Goal: Information Seeking & Learning: Learn about a topic

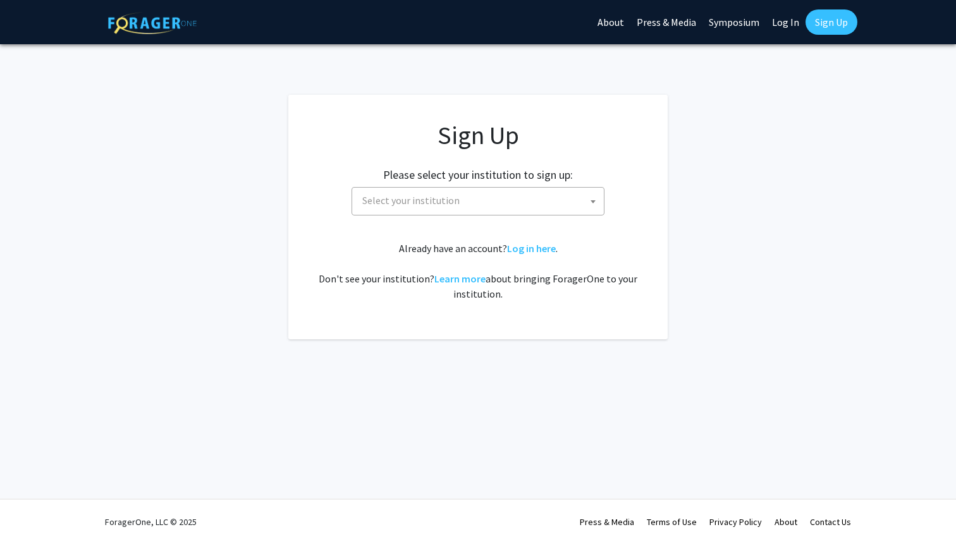
click at [787, 18] on link "Log In" at bounding box center [785, 22] width 40 height 44
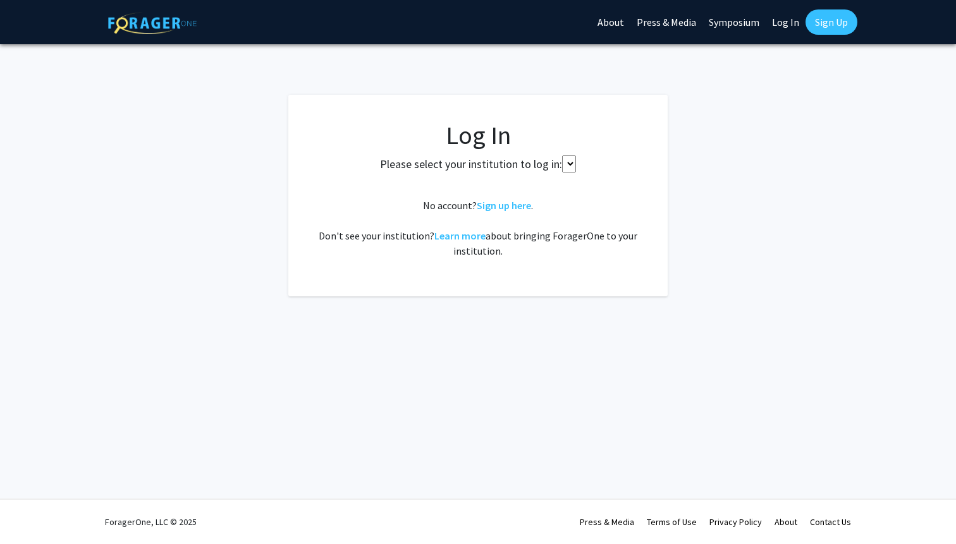
select select
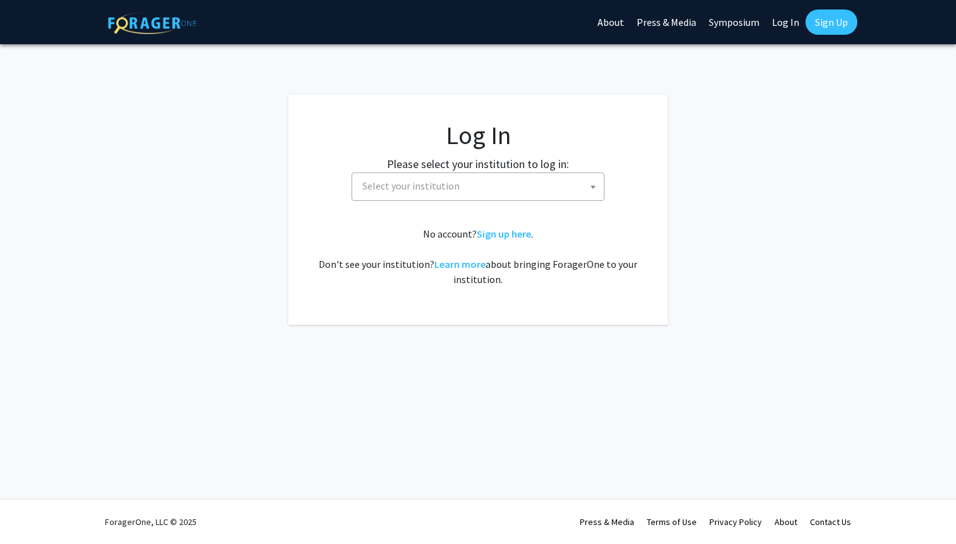
click at [367, 202] on fg-card-body "Log In Please select your institution to log in: Baylor University Brandeis Uni…" at bounding box center [477, 209] width 329 height 179
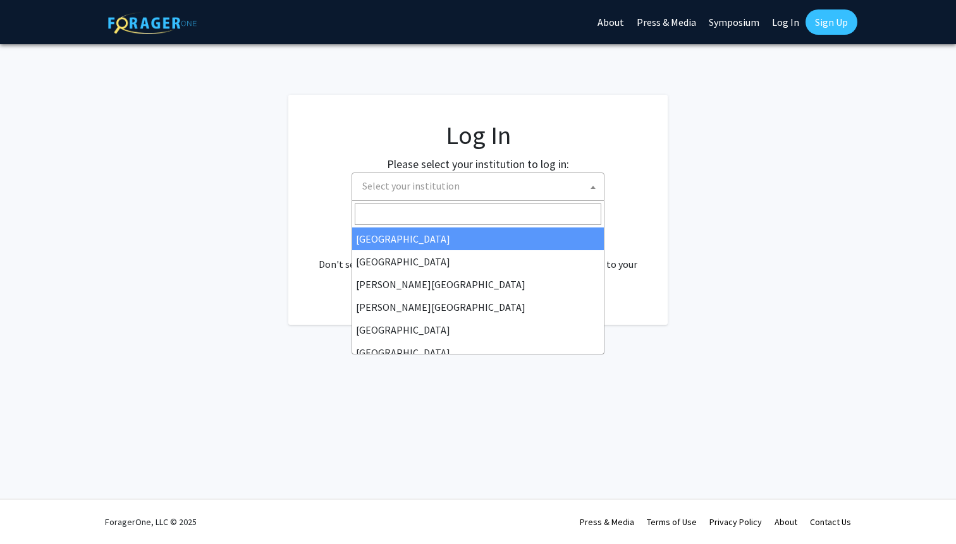
click at [370, 183] on span "Select your institution" at bounding box center [410, 185] width 97 height 13
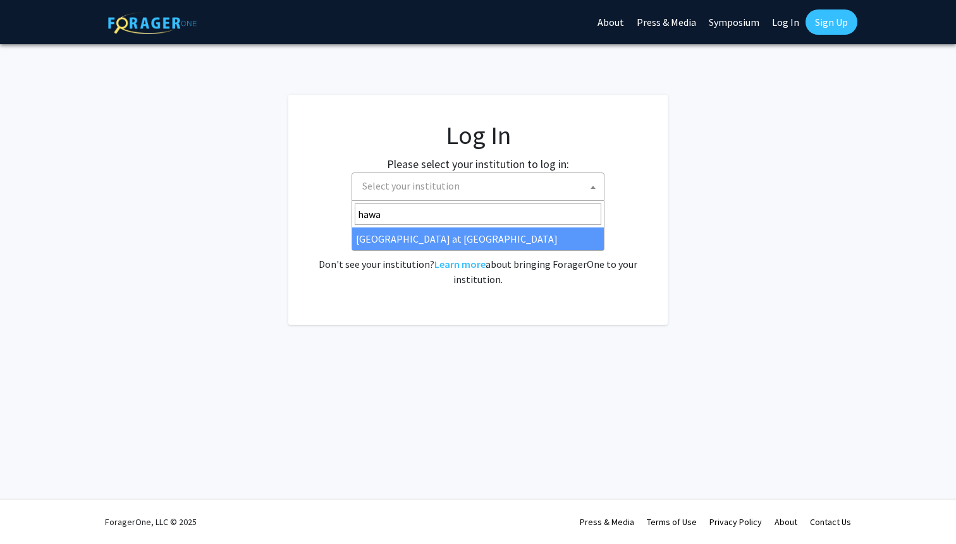
type input "hawa"
select select "18"
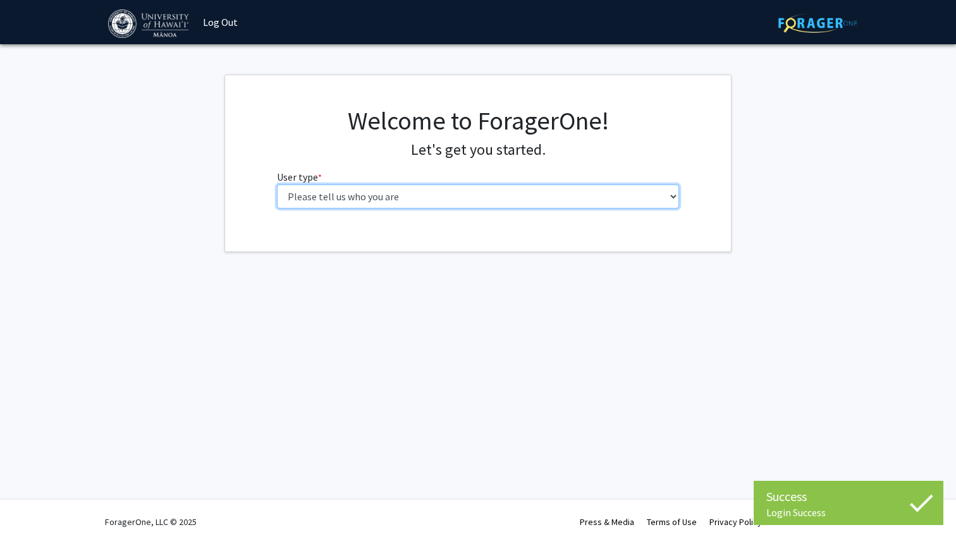
click at [434, 195] on select "Please tell us who you are Undergraduate Student Master's Student Doctoral Cand…" at bounding box center [478, 197] width 403 height 24
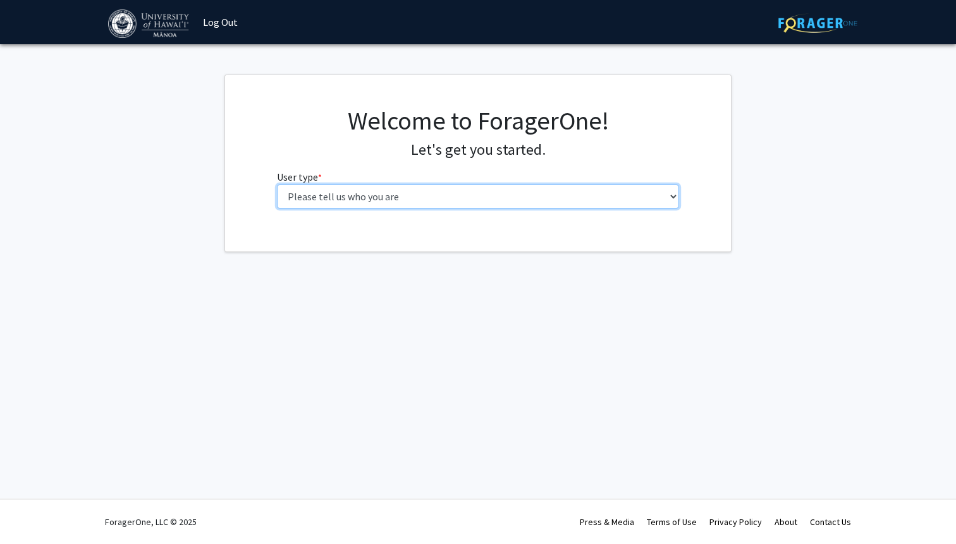
select select "1: undergrad"
click at [277, 185] on select "Please tell us who you are Undergraduate Student Master's Student Doctoral Cand…" at bounding box center [478, 197] width 403 height 24
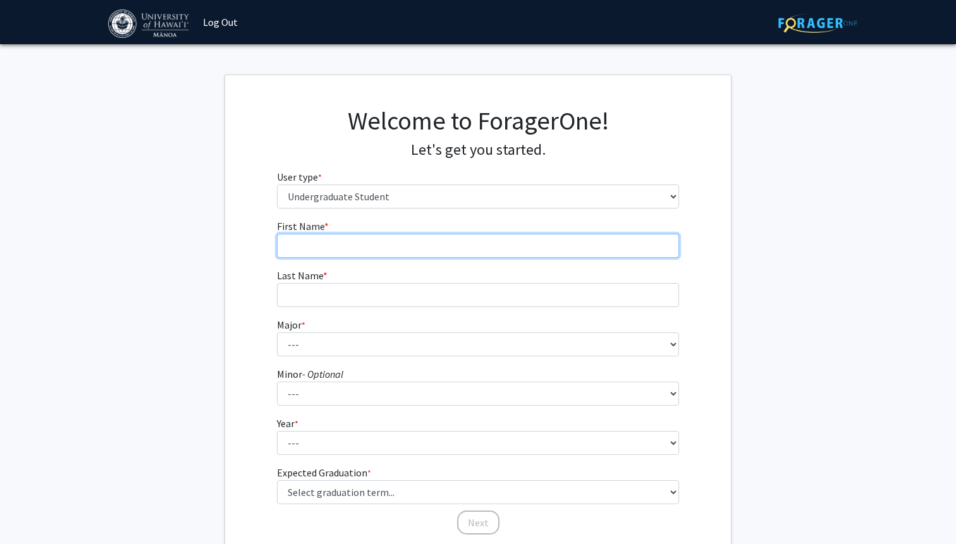
click at [322, 237] on input "First Name * required" at bounding box center [478, 246] width 403 height 24
type input "[PERSON_NAME]"
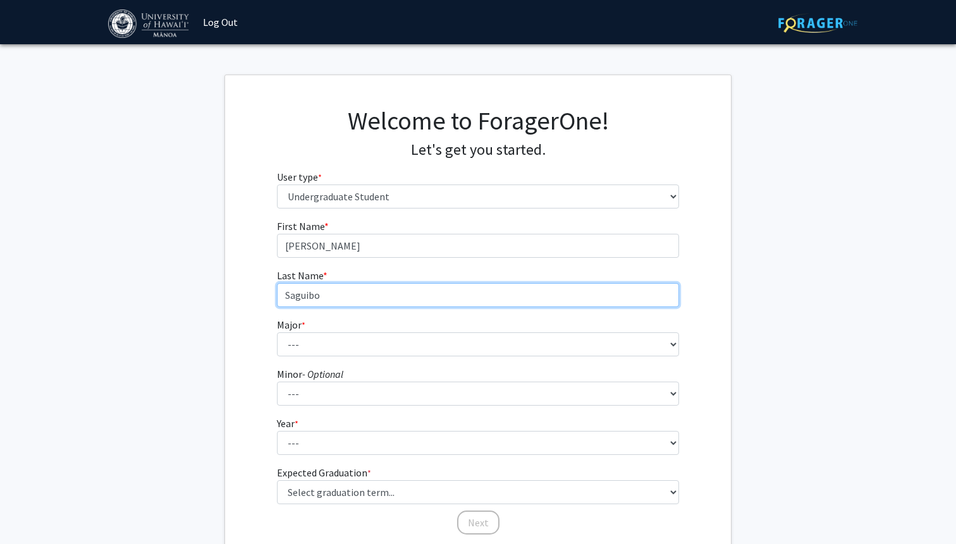
type input "Saguibo"
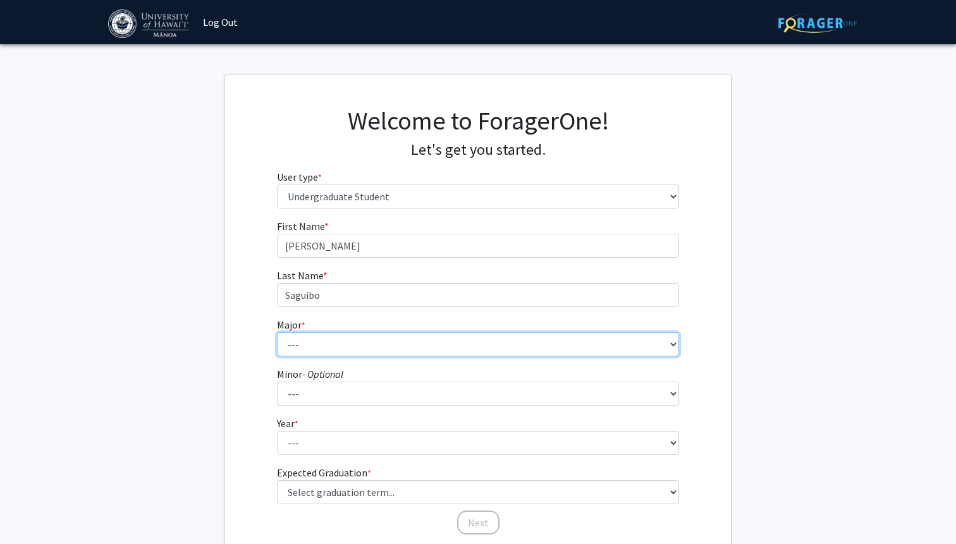
click at [334, 353] on select "--- Accounting American Studies Animal Sciences Anthropology Art Art History As…" at bounding box center [478, 344] width 403 height 24
select select "13: 1395"
click at [277, 332] on select "--- Accounting American Studies Animal Sciences Anthropology Art Art History As…" at bounding box center [478, 344] width 403 height 24
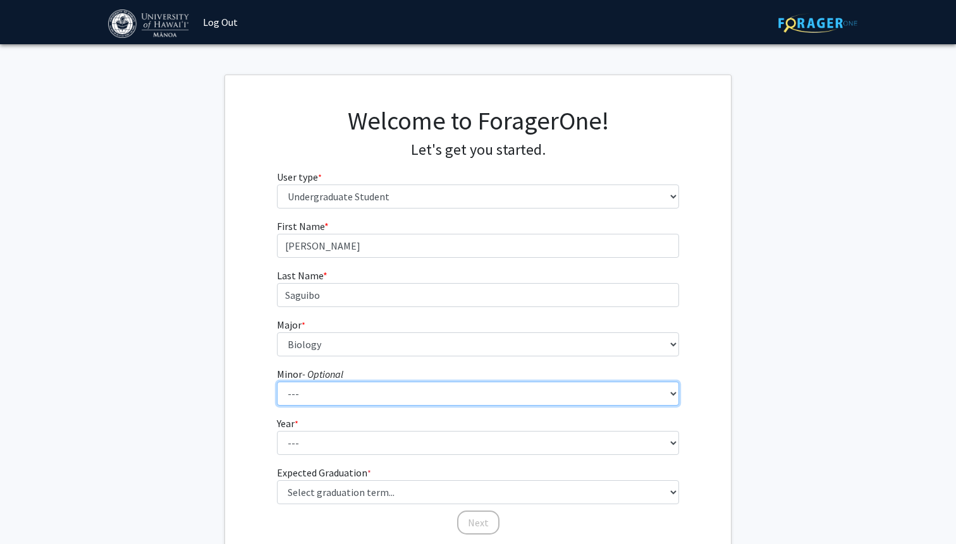
click at [372, 395] on select "--- American Studies Anthropology Art Art History Asian Studies Astronomy Astro…" at bounding box center [478, 394] width 403 height 24
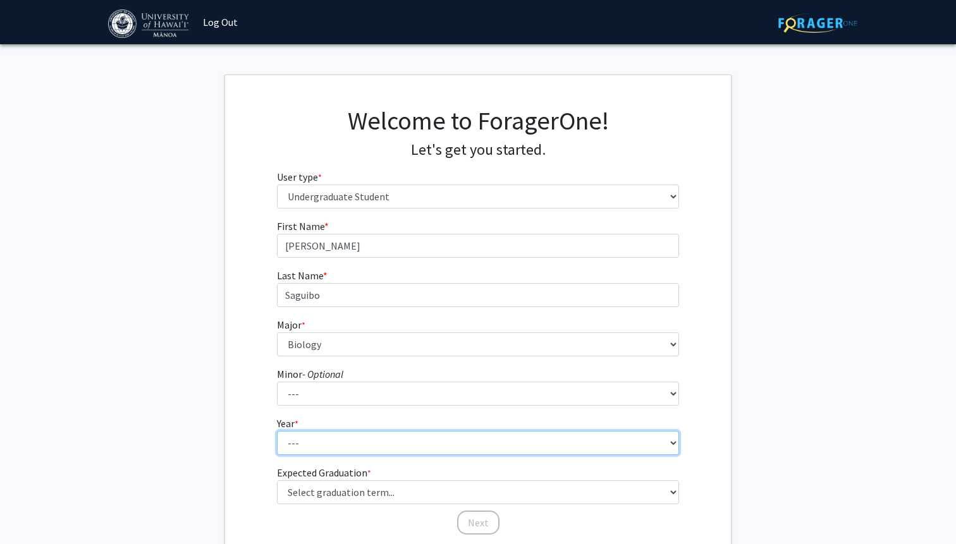
click at [327, 446] on select "--- First-year Sophomore Junior Senior Postbaccalaureate Certificate" at bounding box center [478, 443] width 403 height 24
select select "1: first-year"
click at [277, 431] on select "--- First-year Sophomore Junior Senior Postbaccalaureate Certificate" at bounding box center [478, 443] width 403 height 24
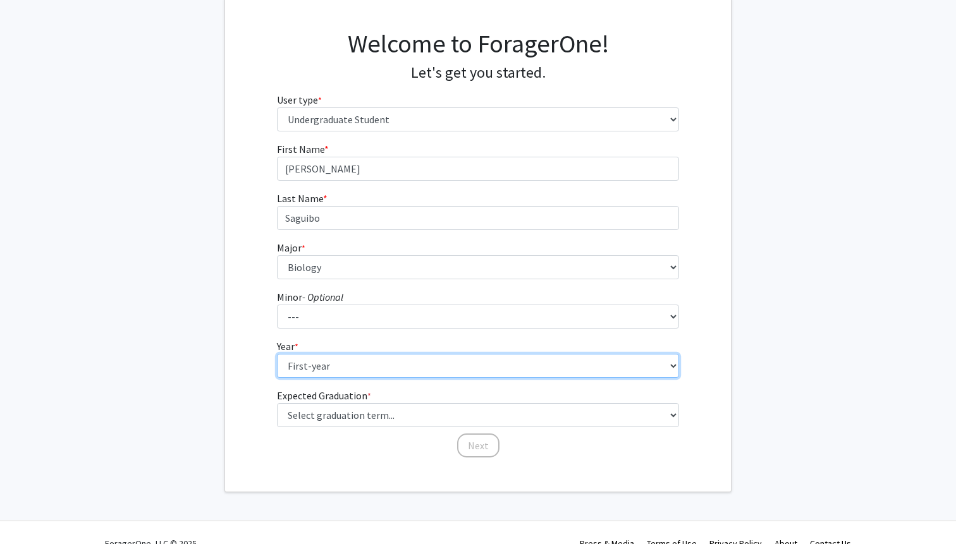
scroll to position [78, 0]
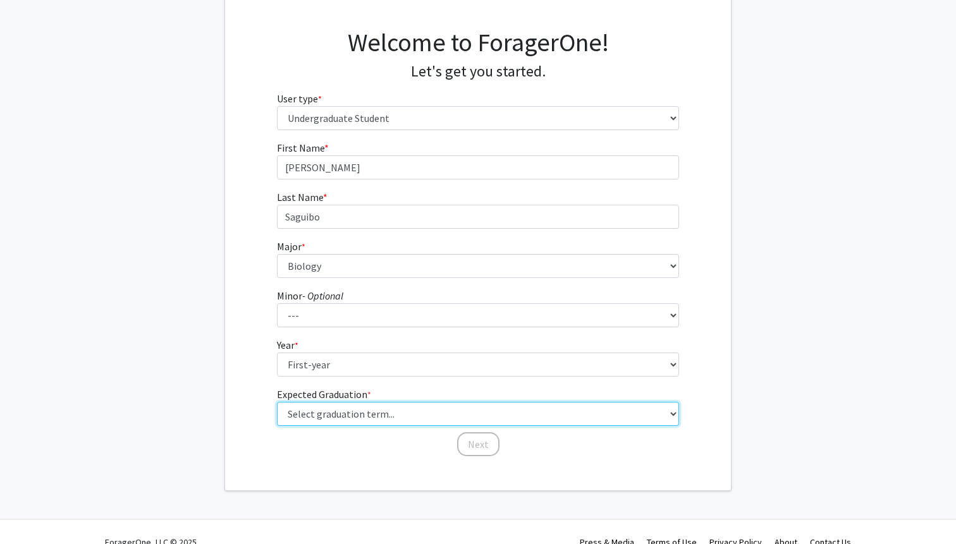
click at [330, 419] on select "Select graduation term... Spring 2025 Summer 2025 Fall 2025 Winter 2025 Spring …" at bounding box center [478, 414] width 403 height 24
select select "17: spring_2029"
click at [277, 402] on select "Select graduation term... Spring 2025 Summer 2025 Fall 2025 Winter 2025 Spring …" at bounding box center [478, 414] width 403 height 24
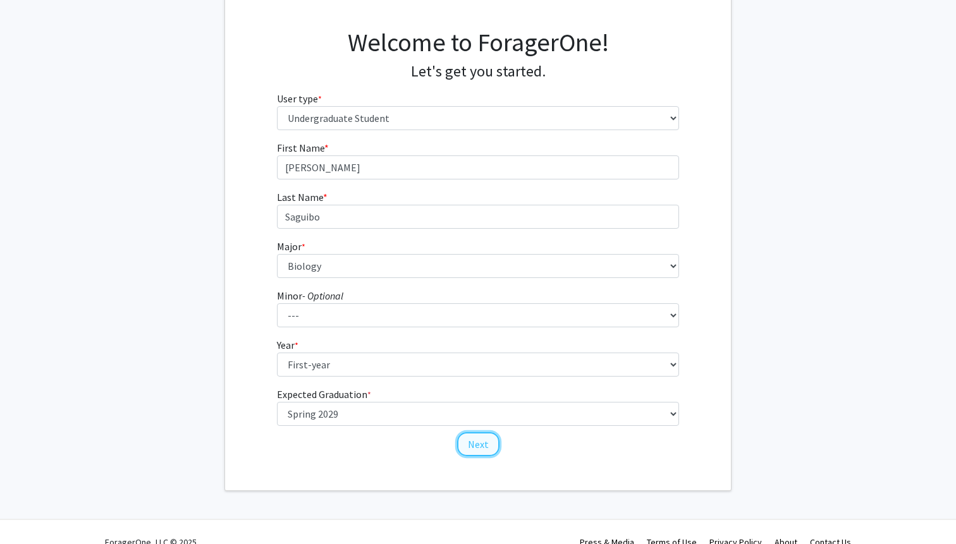
click at [485, 449] on button "Next" at bounding box center [478, 444] width 42 height 24
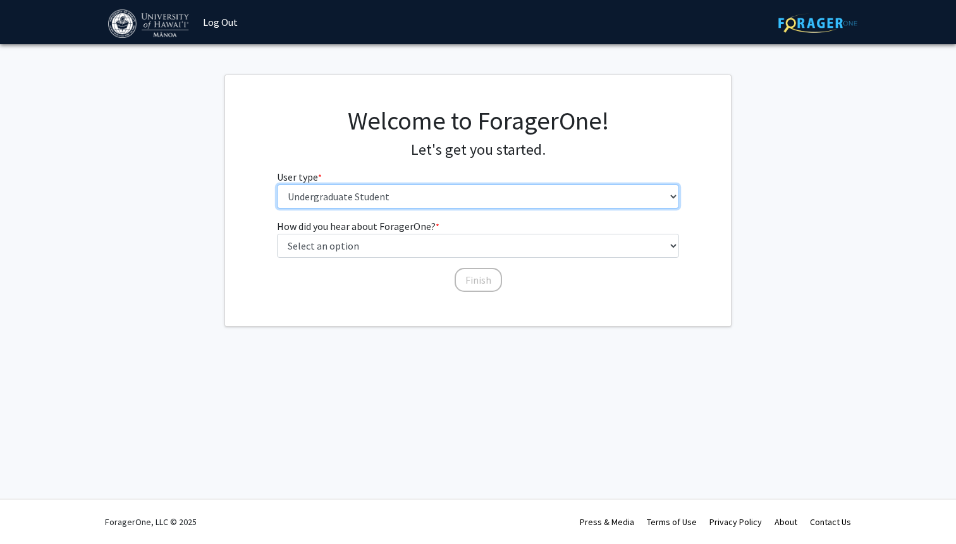
click at [378, 203] on select "Please tell us who you are Undergraduate Student Master's Student Doctoral Cand…" at bounding box center [478, 197] width 403 height 24
click at [277, 185] on select "Please tell us who you are Undergraduate Student Master's Student Doctoral Cand…" at bounding box center [478, 197] width 403 height 24
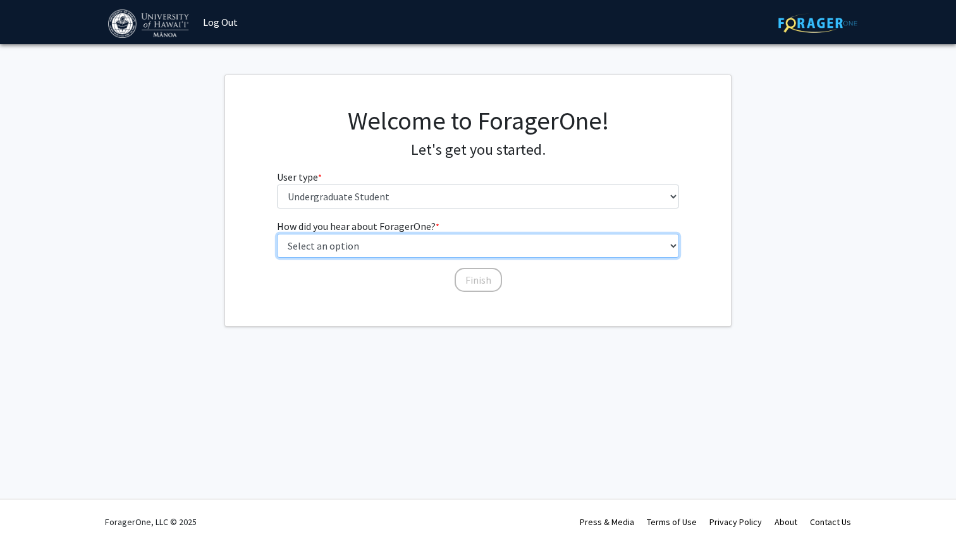
click at [381, 247] on select "Select an option Peer/student recommendation Faculty/staff recommendation Unive…" at bounding box center [478, 246] width 403 height 24
select select "3: university_website"
click at [277, 234] on select "Select an option Peer/student recommendation Faculty/staff recommendation Unive…" at bounding box center [478, 246] width 403 height 24
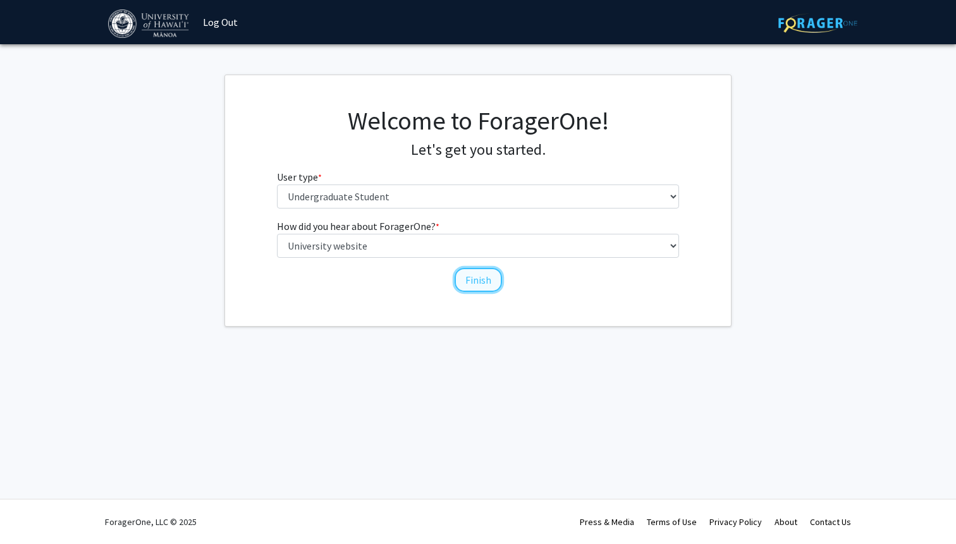
click at [492, 284] on button "Finish" at bounding box center [477, 280] width 47 height 24
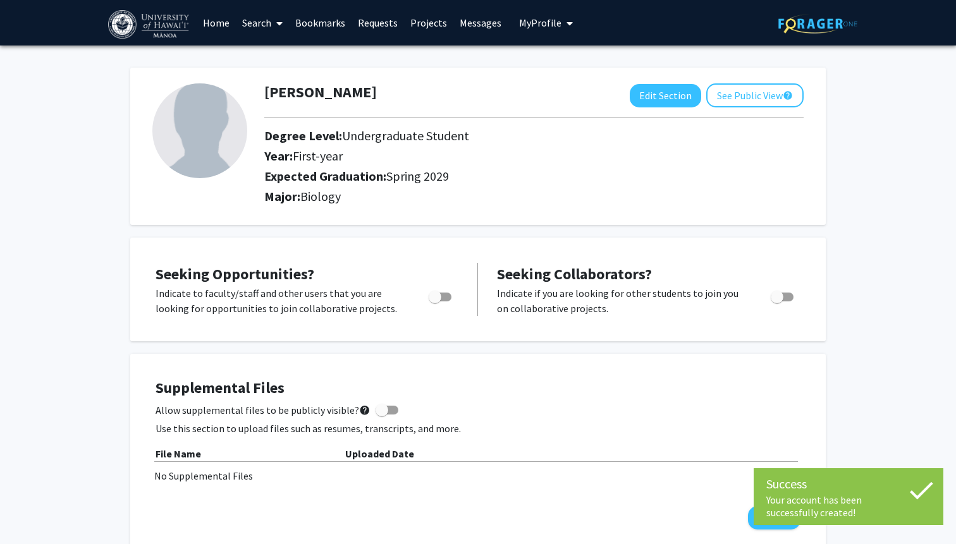
click at [264, 20] on link "Search" at bounding box center [262, 23] width 53 height 44
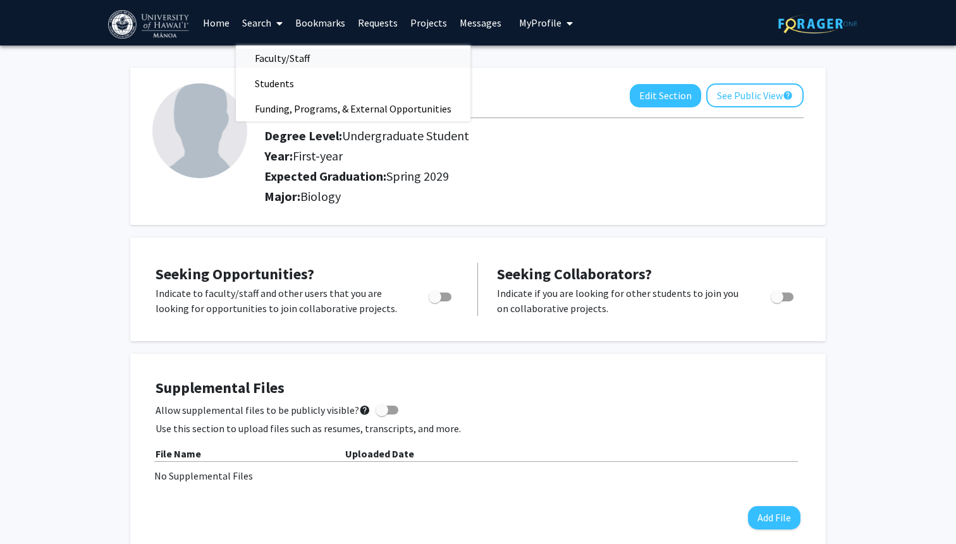
click at [280, 56] on span "Faculty/Staff" at bounding box center [282, 58] width 93 height 25
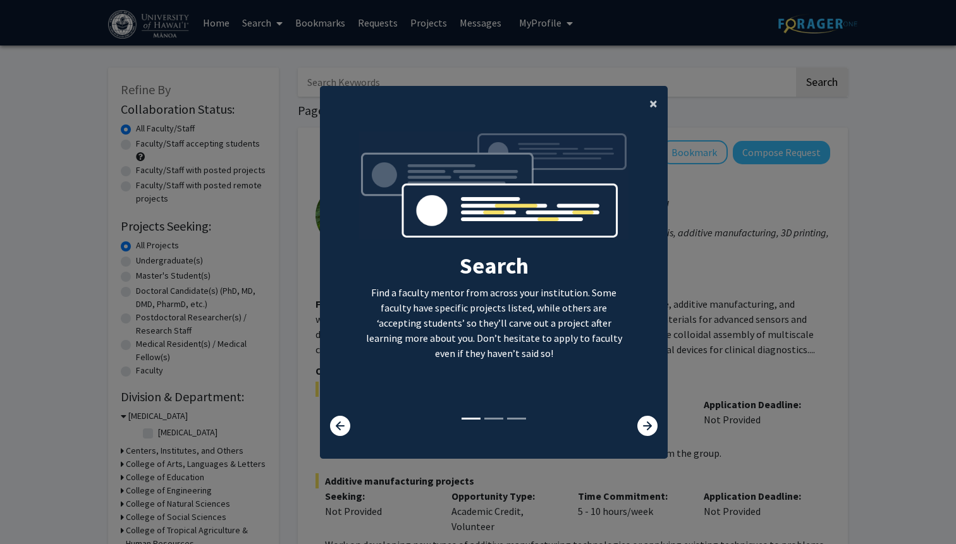
click at [657, 104] on span "×" at bounding box center [653, 104] width 8 height 20
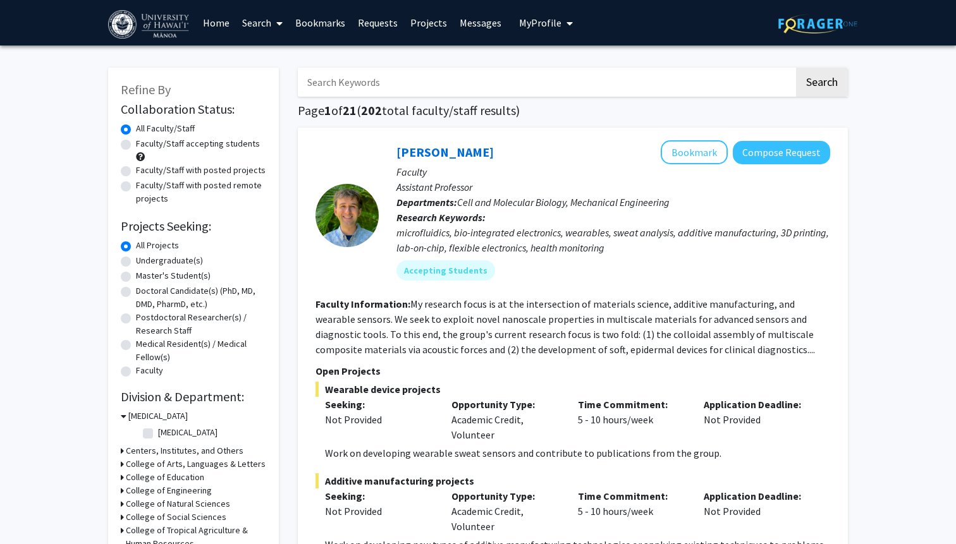
click at [492, 85] on input "Search Keywords" at bounding box center [546, 82] width 496 height 29
type input ";"
click at [796, 68] on button "Search" at bounding box center [822, 82] width 52 height 29
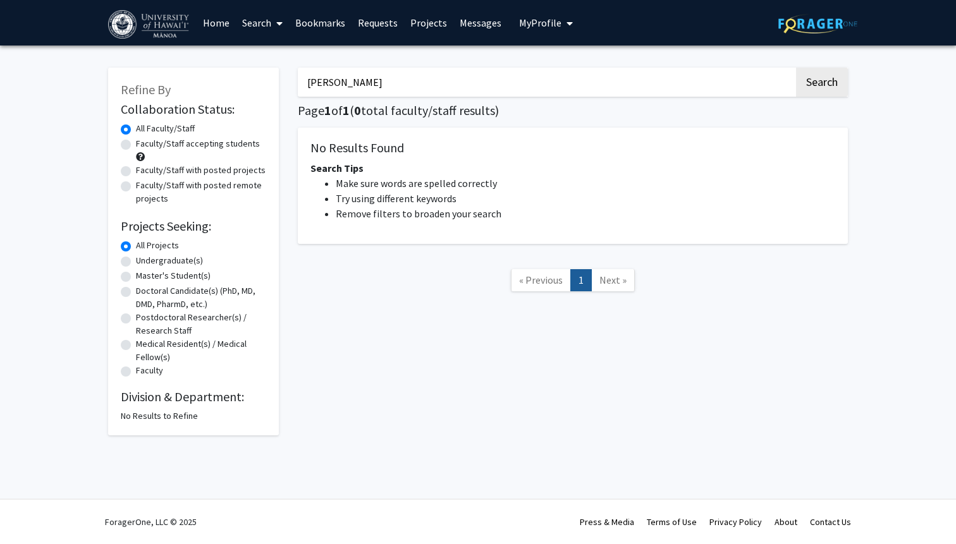
click at [322, 82] on input "[PERSON_NAME]" at bounding box center [546, 82] width 496 height 29
type input "[PERSON_NAME]"
click at [796, 68] on button "Search" at bounding box center [822, 82] width 52 height 29
click at [367, 70] on input "[PERSON_NAME]" at bounding box center [546, 82] width 496 height 29
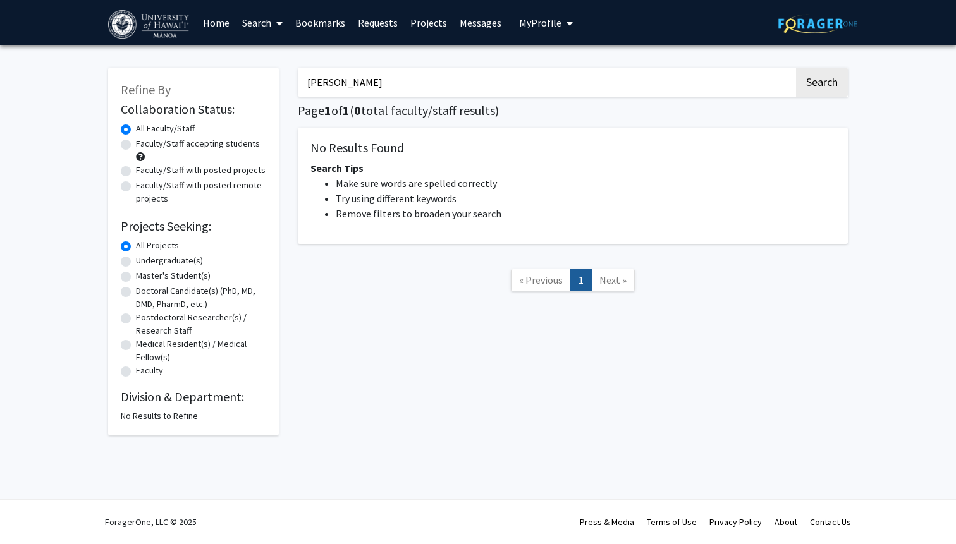
click at [337, 80] on input "[PERSON_NAME]" at bounding box center [546, 82] width 496 height 29
click at [253, 21] on link "Search" at bounding box center [262, 23] width 53 height 44
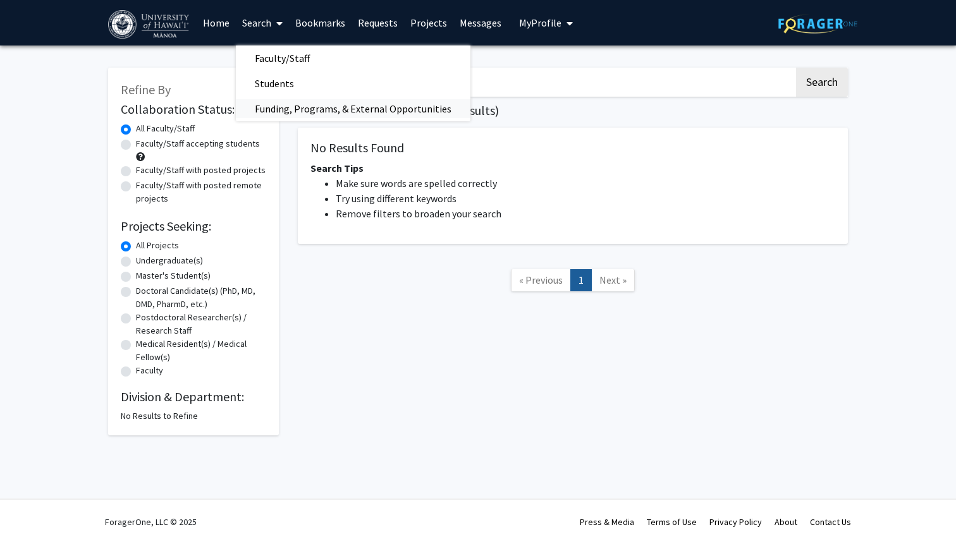
click at [360, 111] on span "Funding, Programs, & External Opportunities" at bounding box center [353, 108] width 234 height 25
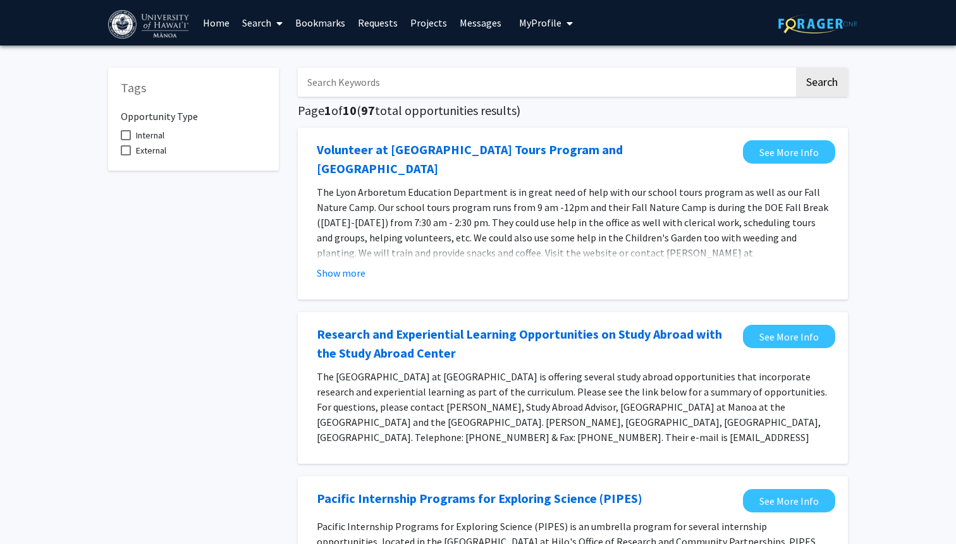
click at [268, 20] on link "Search" at bounding box center [262, 23] width 53 height 44
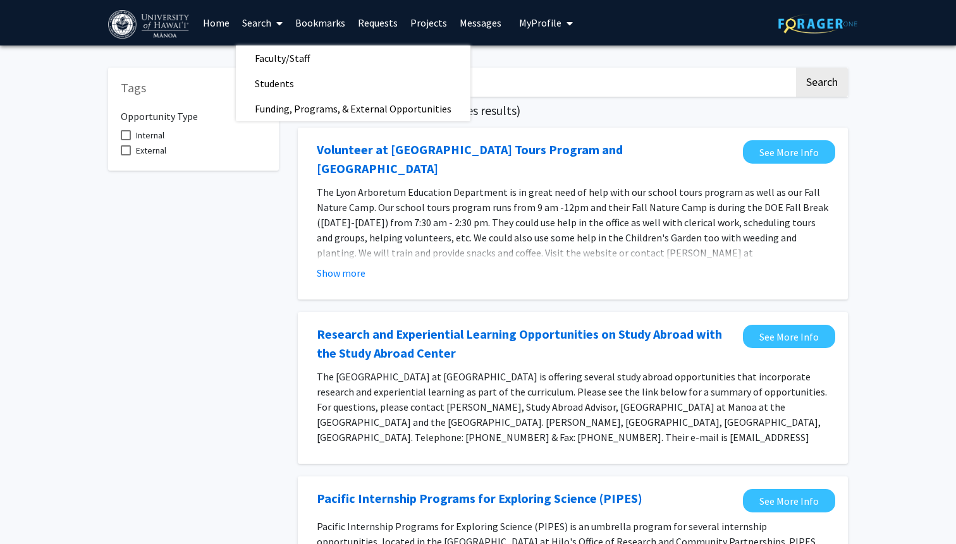
click at [212, 28] on link "Home" at bounding box center [216, 23] width 39 height 44
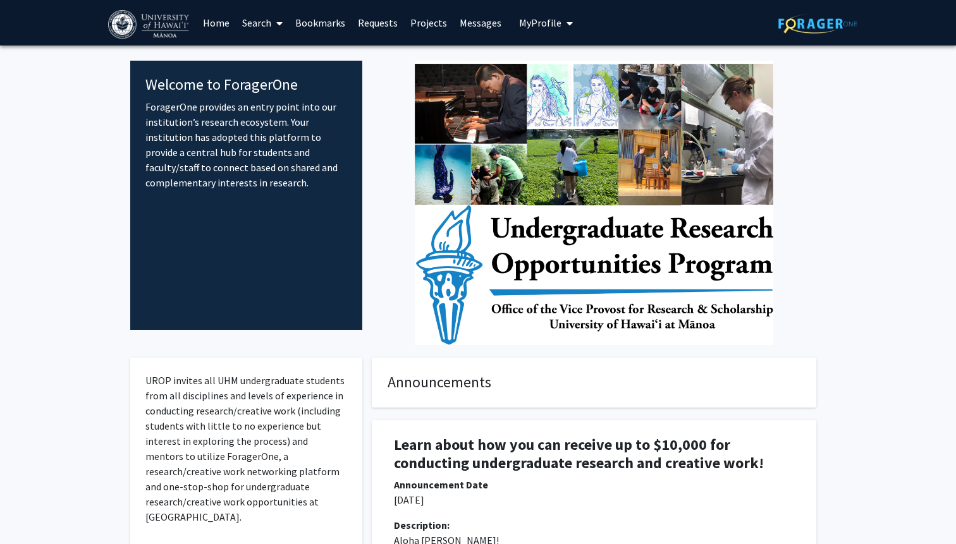
click at [269, 18] on link "Search" at bounding box center [262, 23] width 53 height 44
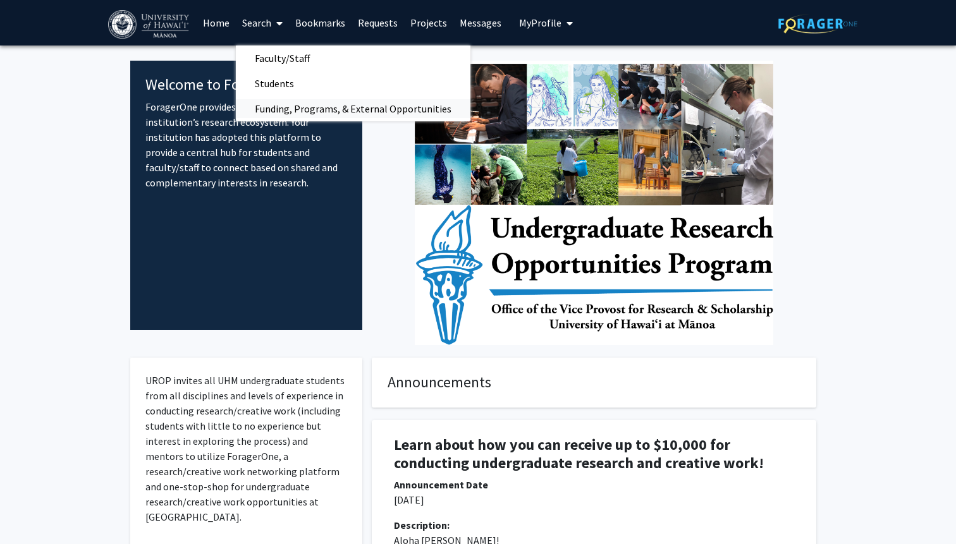
click at [305, 106] on span "Funding, Programs, & External Opportunities" at bounding box center [353, 108] width 234 height 25
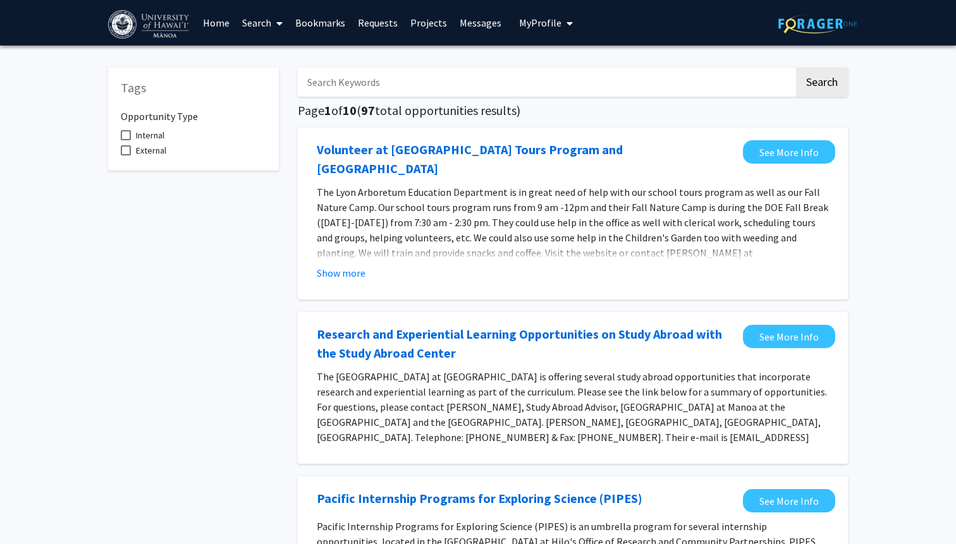
click at [486, 82] on input "Search Keywords" at bounding box center [546, 82] width 496 height 29
type input "Research"
click at [796, 68] on button "Search" at bounding box center [822, 82] width 52 height 29
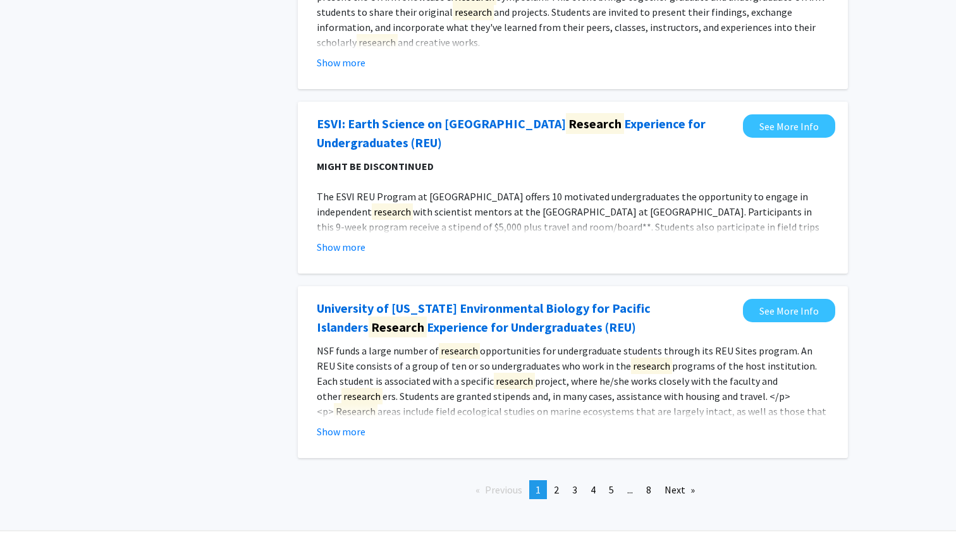
scroll to position [1377, 0]
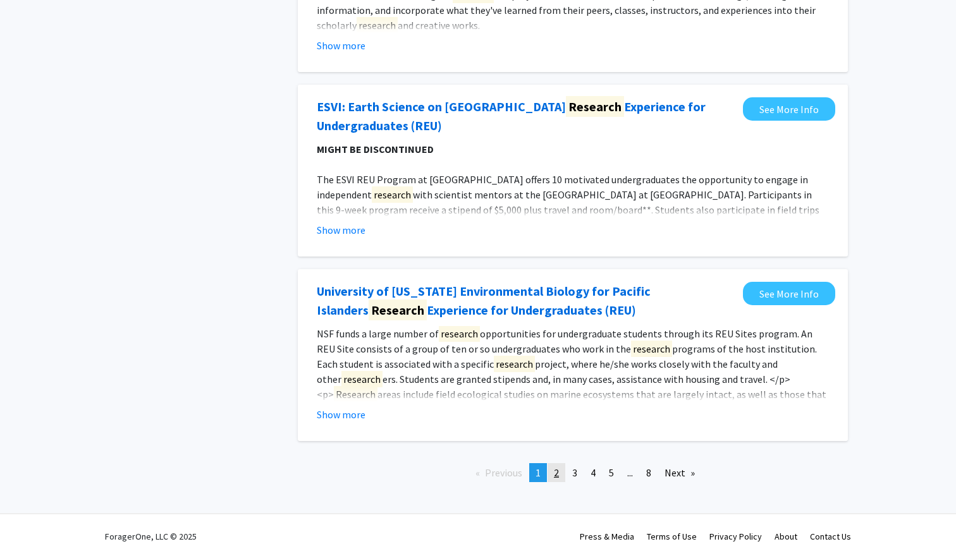
click at [554, 466] on span "2" at bounding box center [556, 472] width 5 height 13
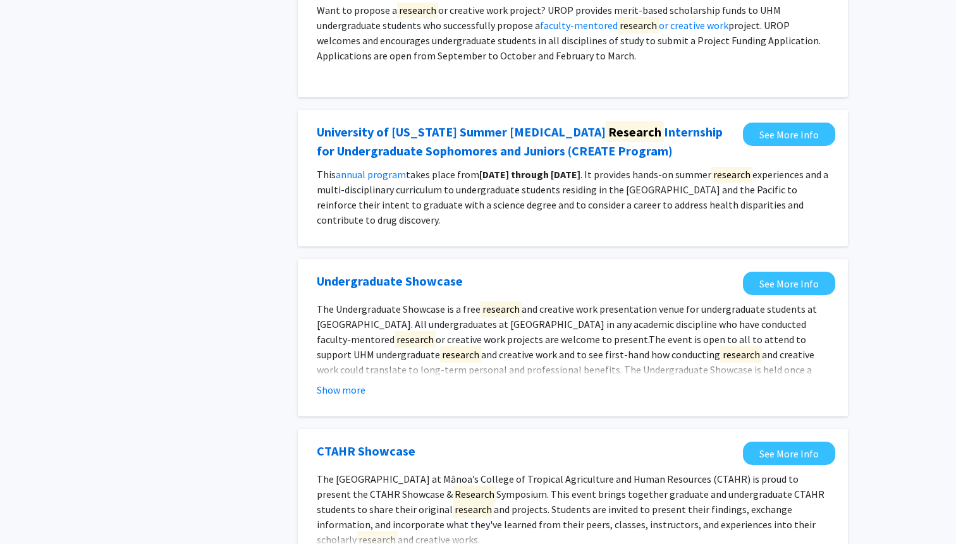
scroll to position [1305, 0]
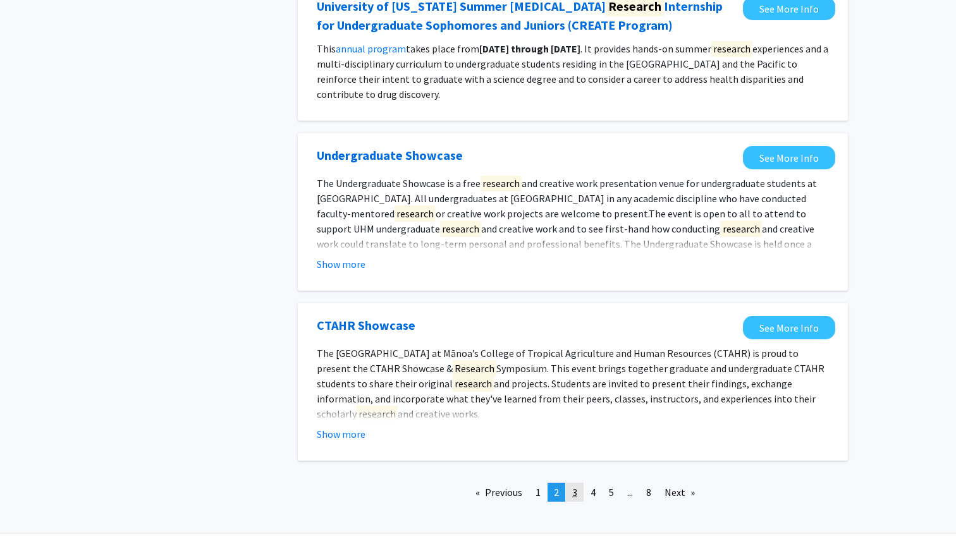
click at [579, 483] on link "page 3" at bounding box center [575, 492] width 18 height 19
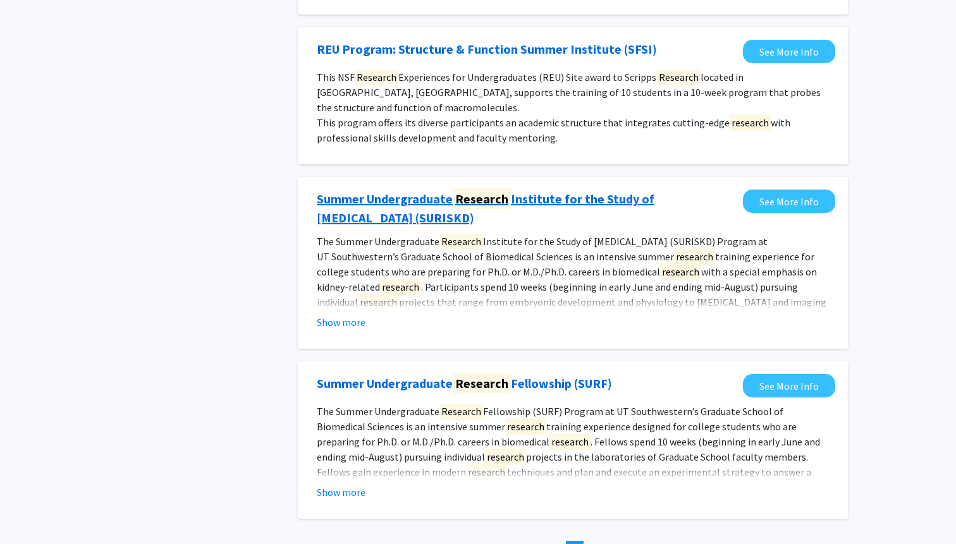
scroll to position [1212, 0]
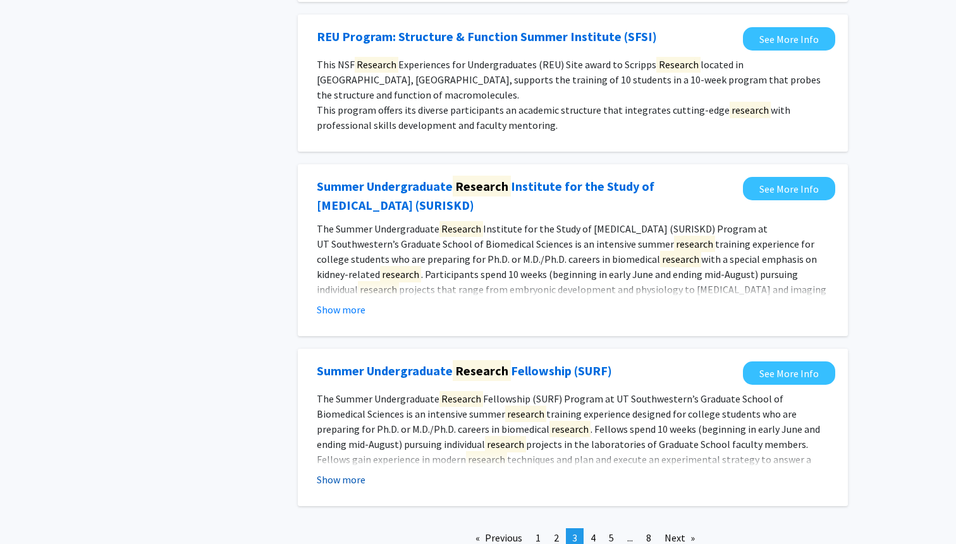
click at [341, 472] on button "Show more" at bounding box center [341, 479] width 49 height 15
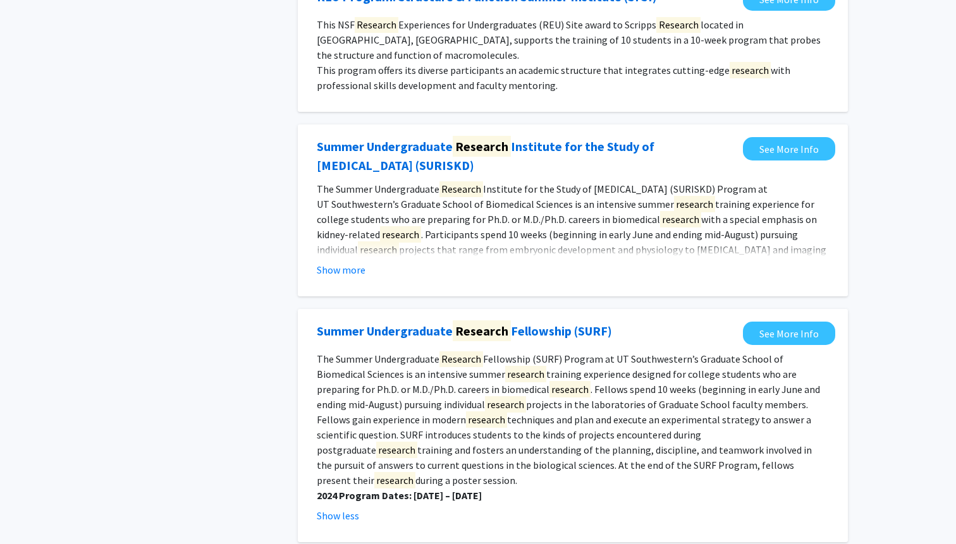
scroll to position [1328, 0]
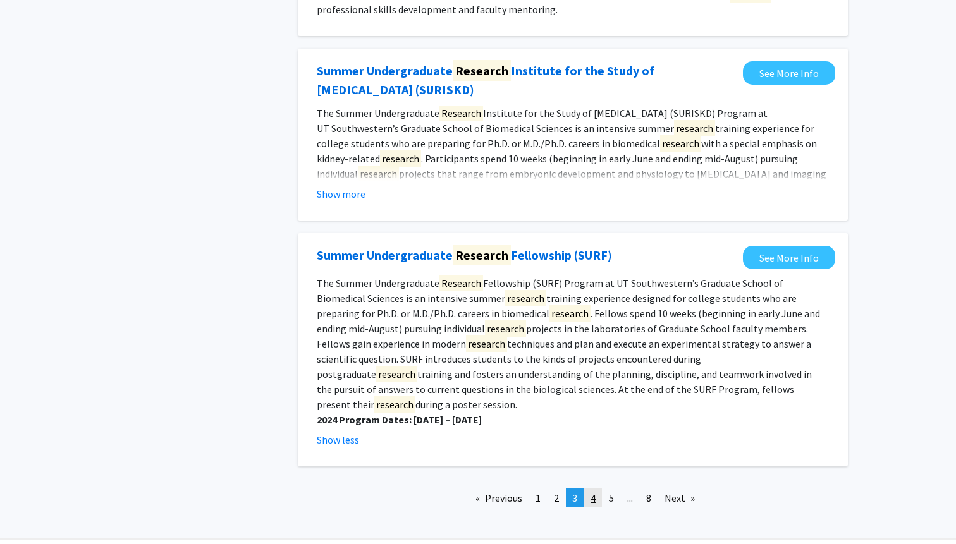
click at [593, 492] on span "4" at bounding box center [592, 498] width 5 height 13
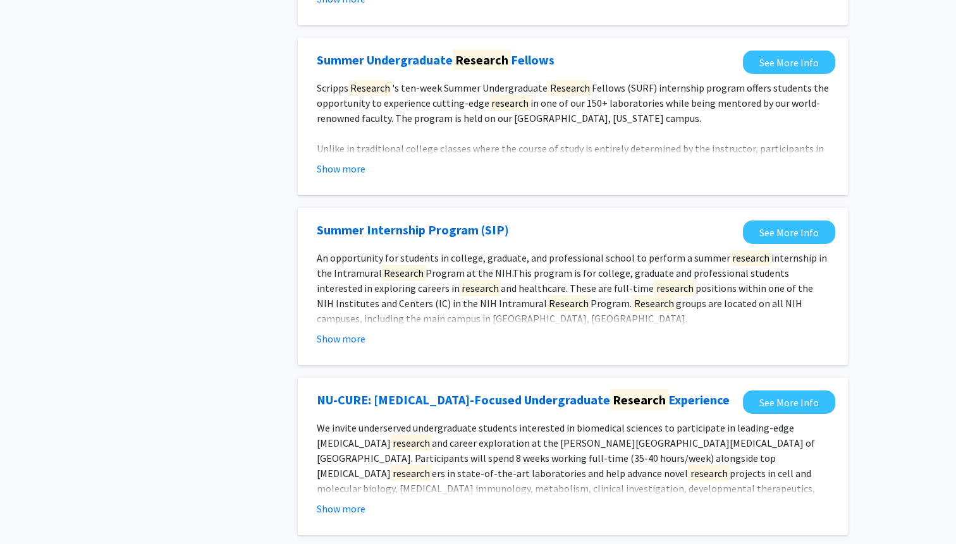
scroll to position [29, 0]
